Goal: Task Accomplishment & Management: Use online tool/utility

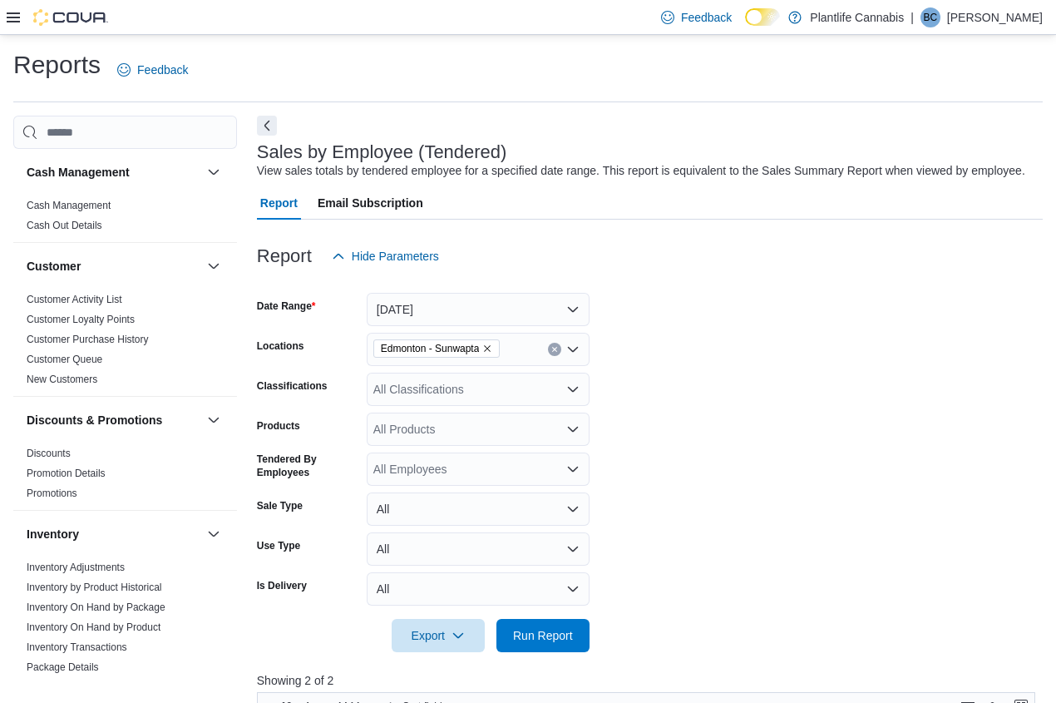
scroll to position [344, 0]
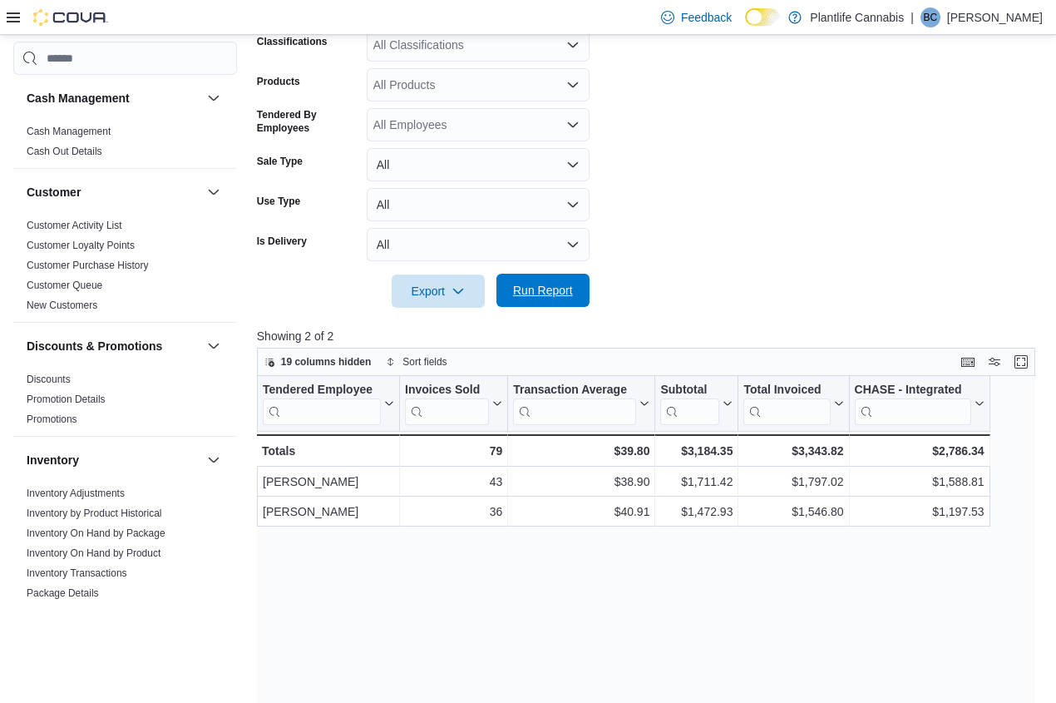
click at [546, 299] on span "Run Report" at bounding box center [543, 290] width 60 height 17
drag, startPoint x: 930, startPoint y: 468, endPoint x: 984, endPoint y: 471, distance: 53.3
click at [983, 461] on div "$3,021.33" at bounding box center [919, 451] width 130 height 20
copy div "3,021.33"
drag, startPoint x: 535, startPoint y: 302, endPoint x: 590, endPoint y: 291, distance: 55.9
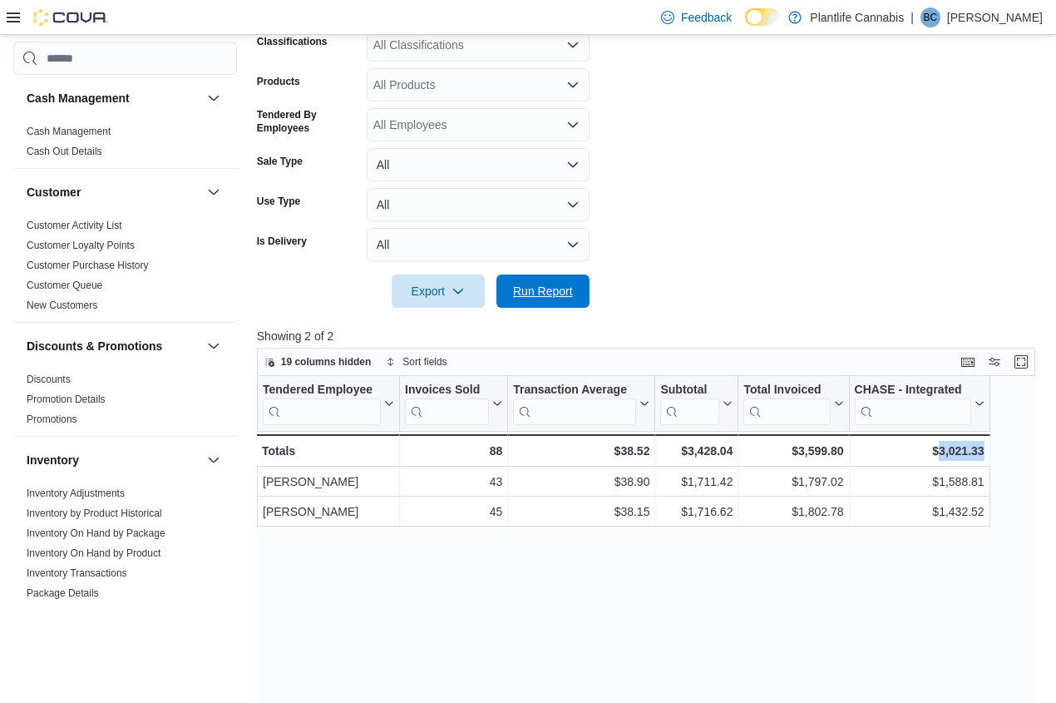
click at [535, 299] on span "Run Report" at bounding box center [543, 291] width 60 height 17
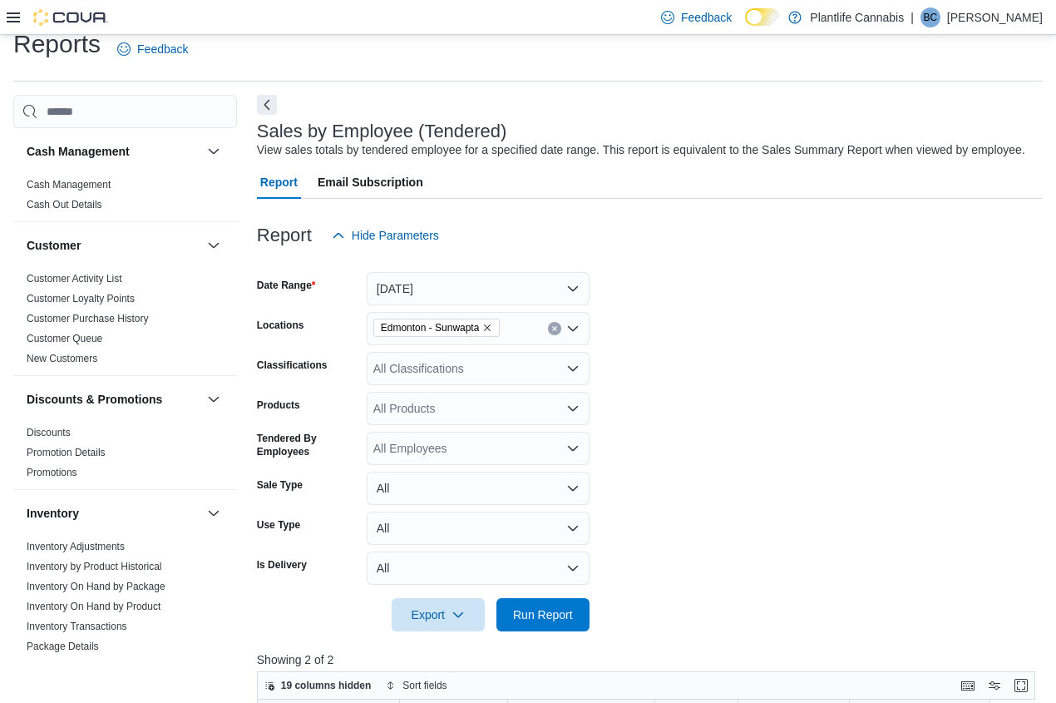
scroll to position [0, 0]
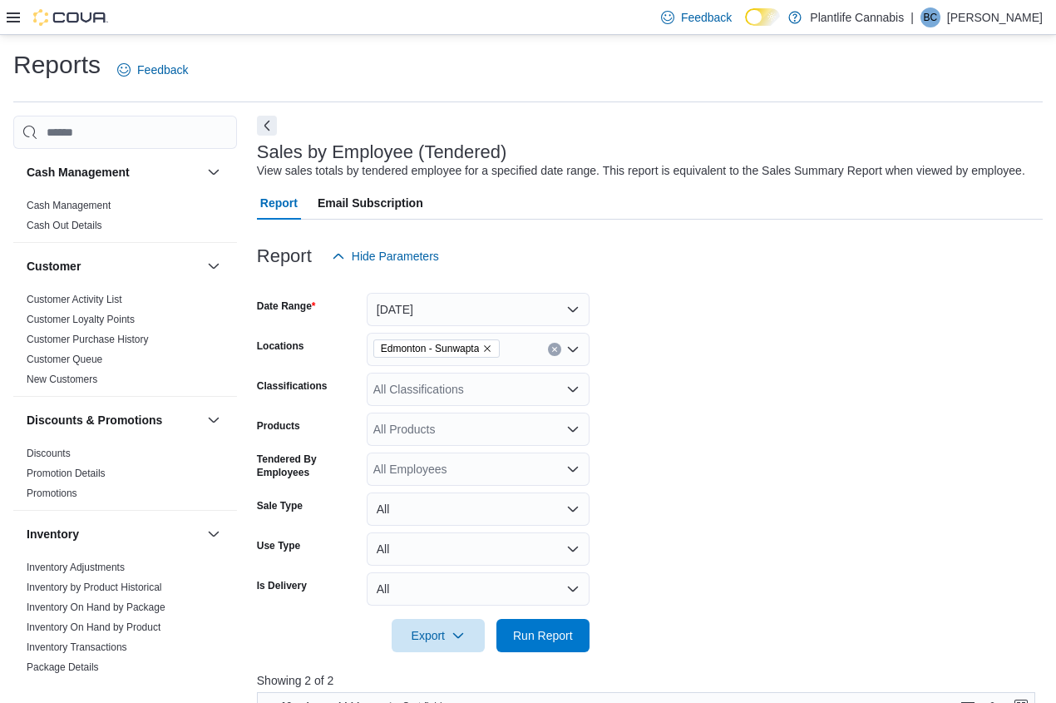
click at [433, 406] on div "All Classifications" at bounding box center [478, 389] width 223 height 33
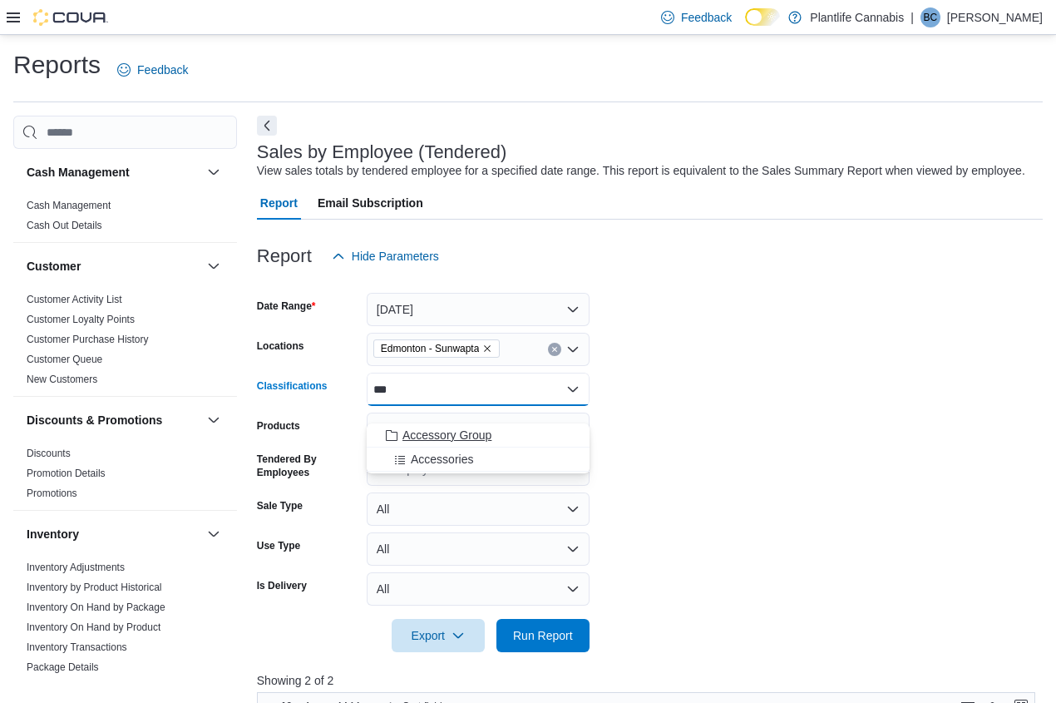
type input "***"
click at [474, 434] on span "Accessory Group" at bounding box center [446, 435] width 89 height 17
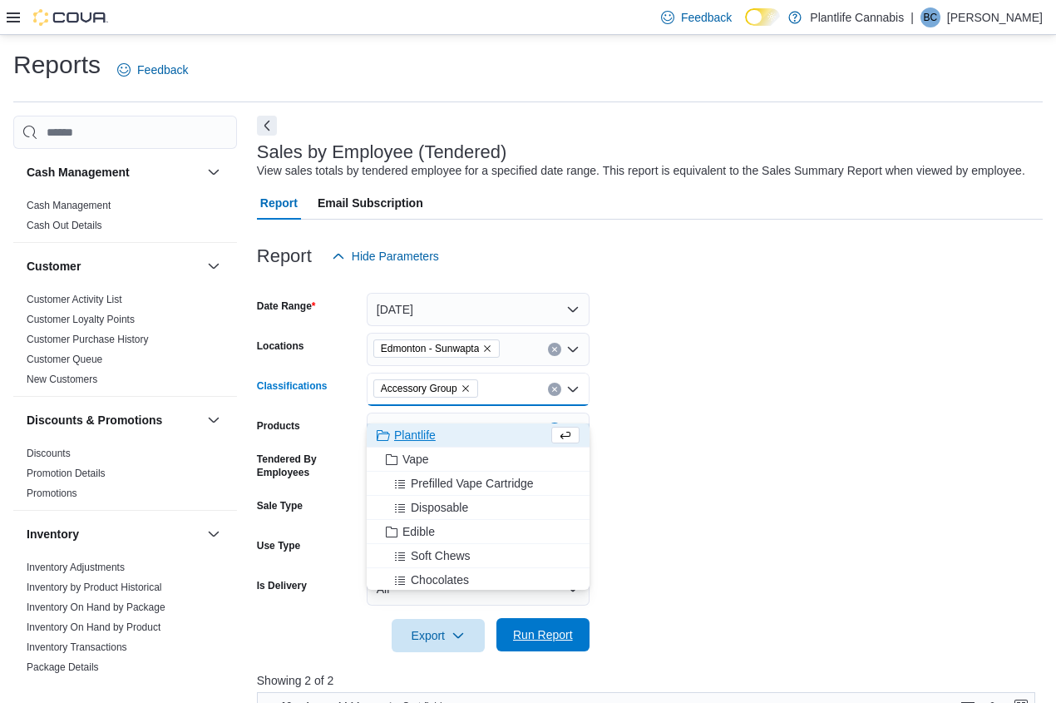
click at [538, 643] on span "Run Report" at bounding box center [543, 634] width 60 height 17
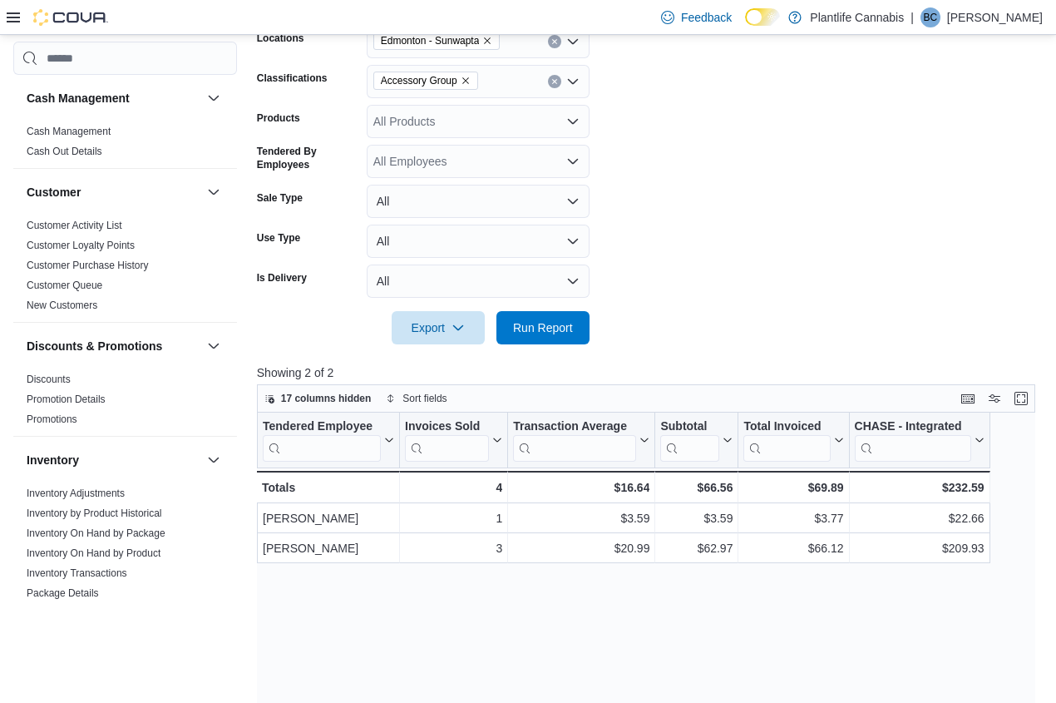
scroll to position [386, 0]
